Goal: Information Seeking & Learning: Stay updated

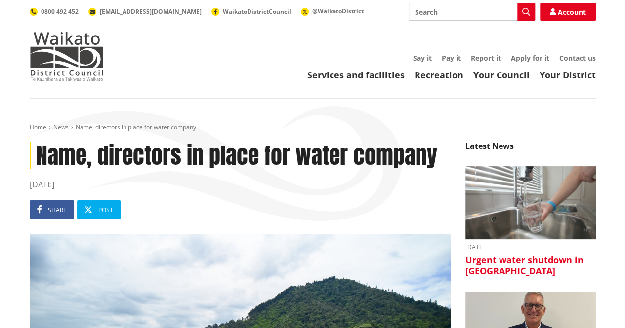
click at [486, 258] on h3 "Urgent water shutdown in [GEOGRAPHIC_DATA]" at bounding box center [530, 265] width 130 height 21
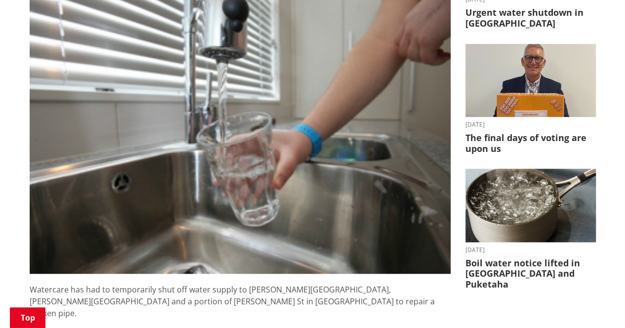
scroll to position [247, 0]
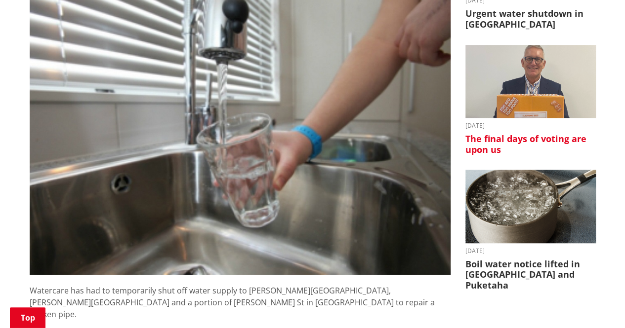
click at [499, 144] on h3 "The final days of voting are upon us" at bounding box center [530, 144] width 130 height 21
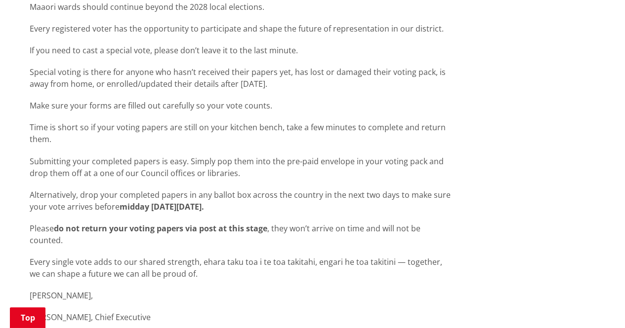
scroll to position [692, 0]
